Goal: Task Accomplishment & Management: Use online tool/utility

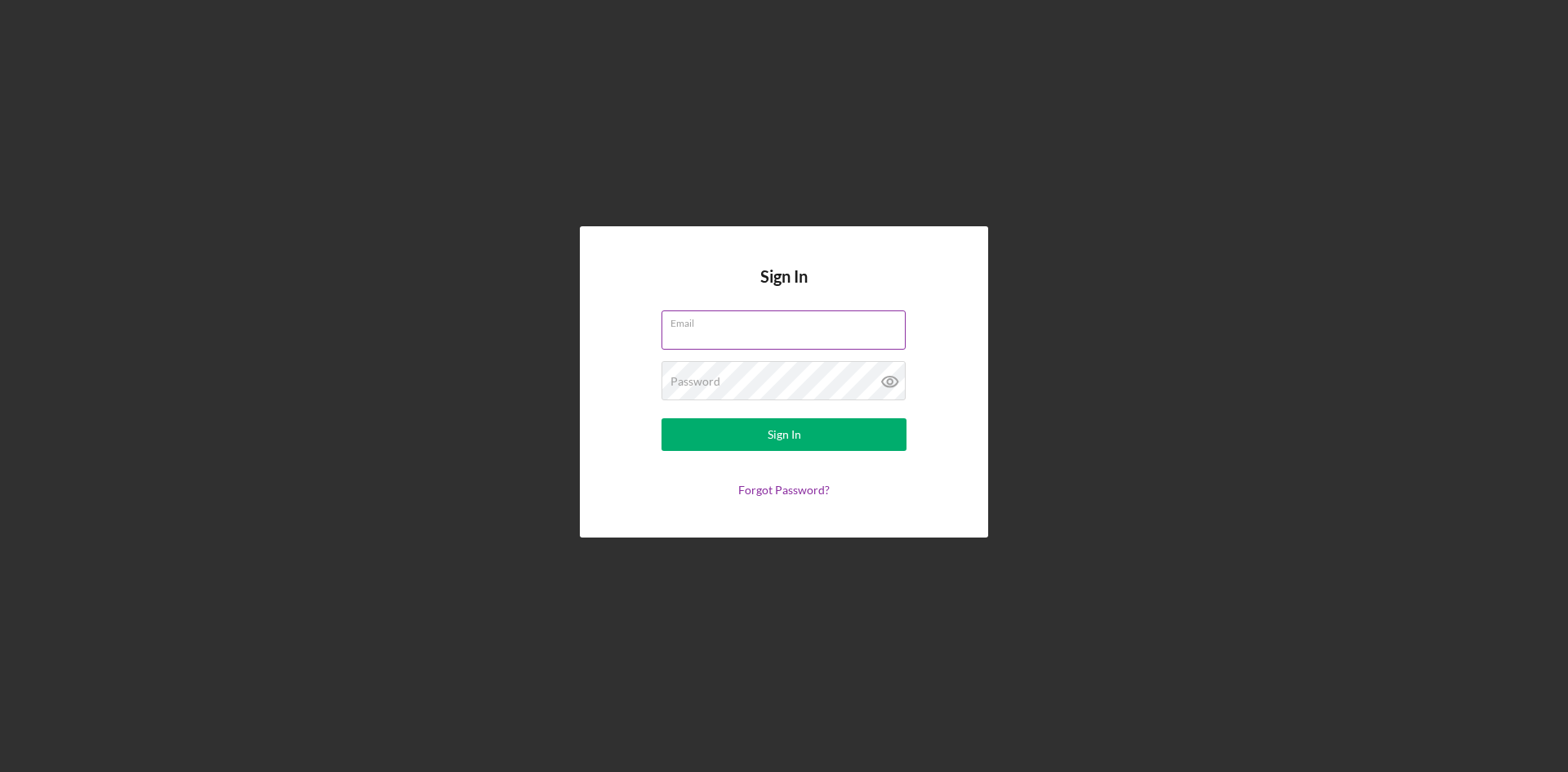
drag, startPoint x: 751, startPoint y: 331, endPoint x: 754, endPoint y: 340, distance: 9.5
click at [751, 331] on input "Email" at bounding box center [783, 329] width 244 height 39
type input "[EMAIL_ADDRESS][DOMAIN_NAME]"
click at [661, 418] on button "Sign In" at bounding box center [784, 435] width 245 height 33
